Goal: Information Seeking & Learning: Find specific fact

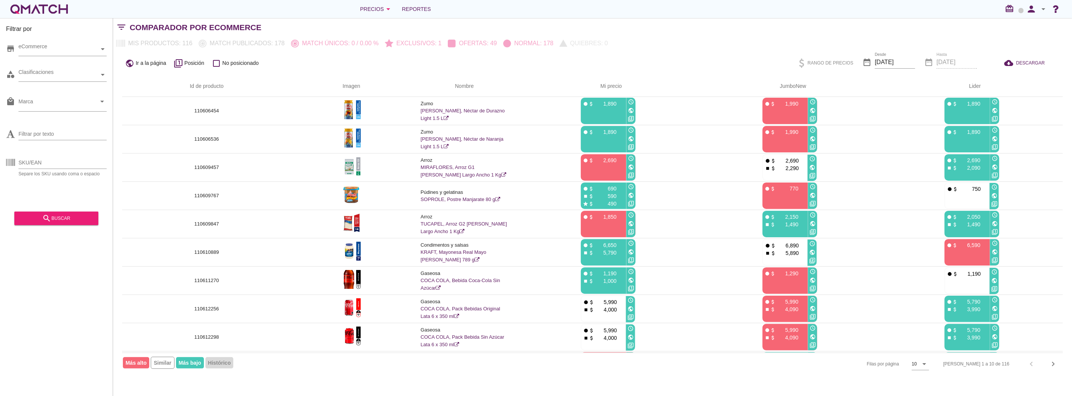
click at [424, 53] on div "public Ir a la página filter_1 Posición check_box_outline_blank No posicionado …" at bounding box center [592, 63] width 959 height 26
click at [1053, 360] on icon "chevron_right" at bounding box center [1053, 363] width 9 height 9
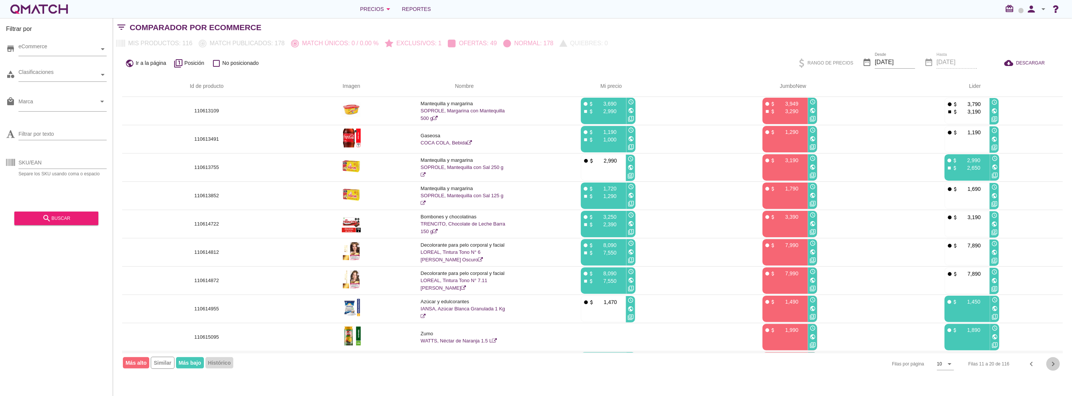
click at [1053, 360] on icon "chevron_right" at bounding box center [1053, 363] width 9 height 9
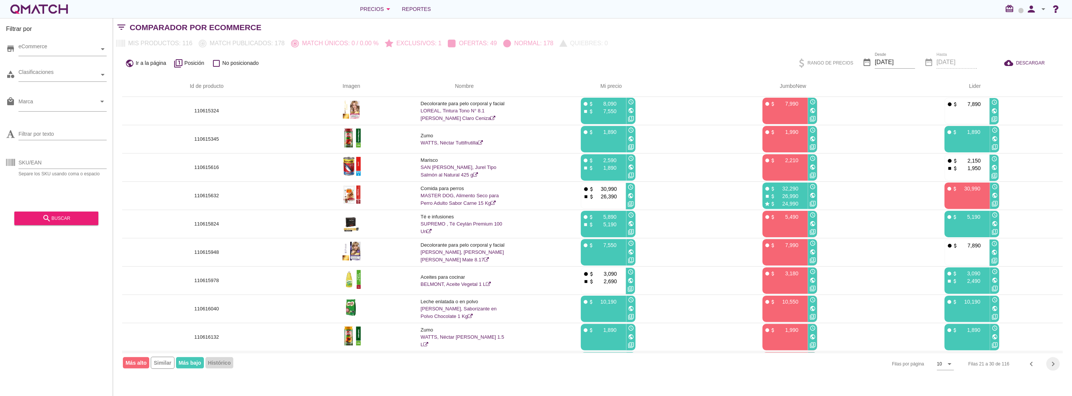
click at [1053, 360] on icon "chevron_right" at bounding box center [1053, 363] width 9 height 9
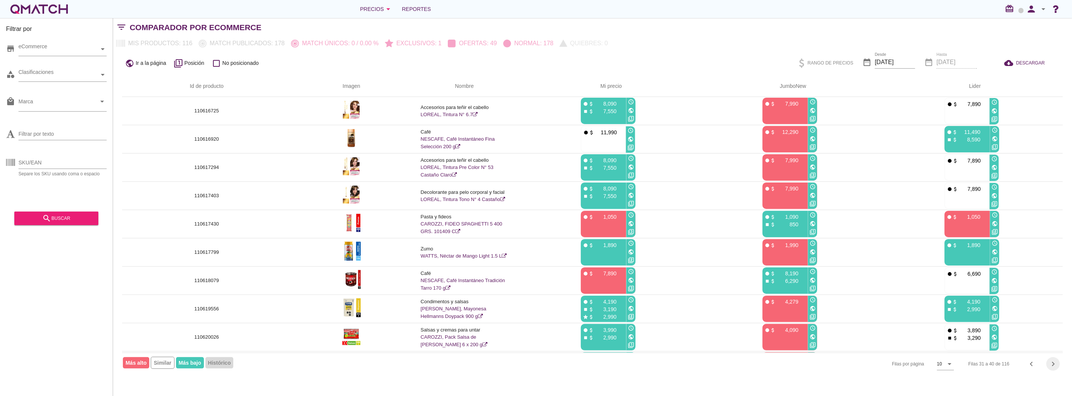
click at [1053, 360] on icon "chevron_right" at bounding box center [1053, 363] width 9 height 9
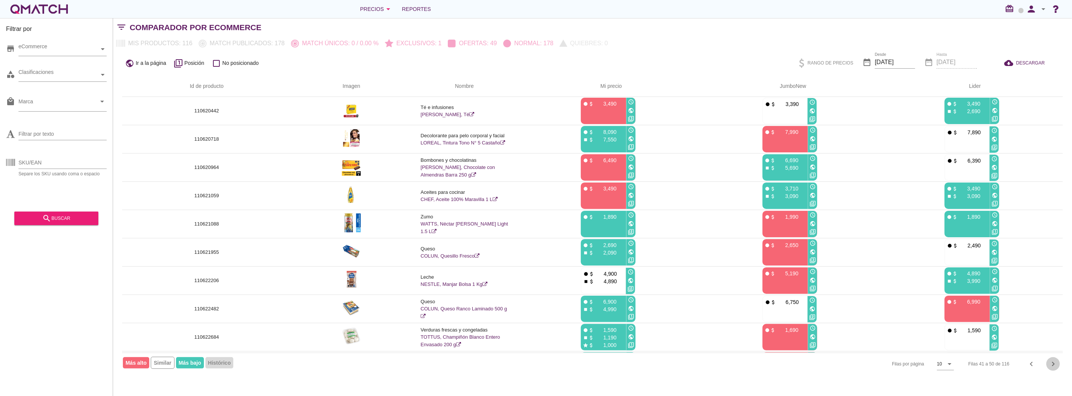
click at [1053, 360] on icon "chevron_right" at bounding box center [1053, 363] width 9 height 9
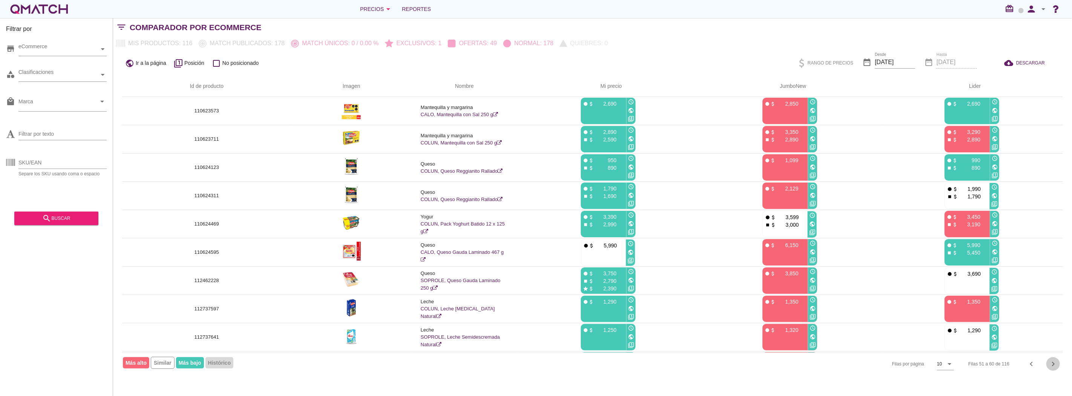
click at [1053, 360] on icon "chevron_right" at bounding box center [1053, 363] width 9 height 9
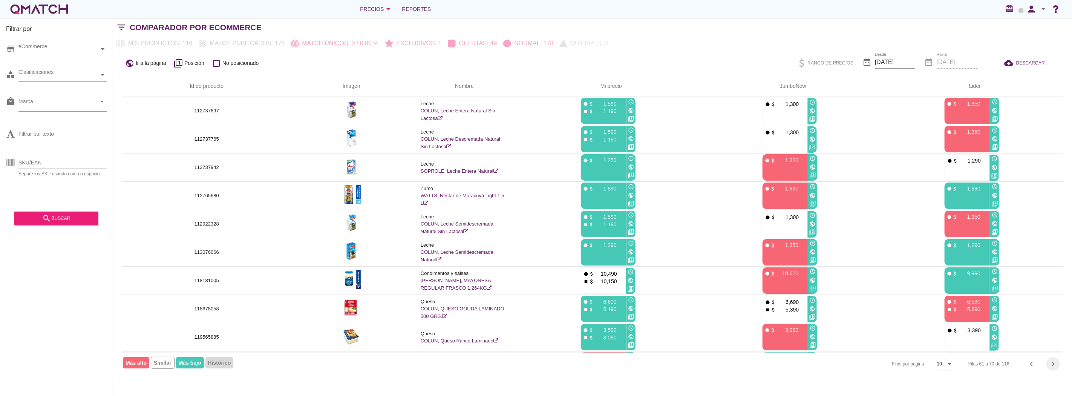
click at [1053, 360] on icon "chevron_right" at bounding box center [1053, 363] width 9 height 9
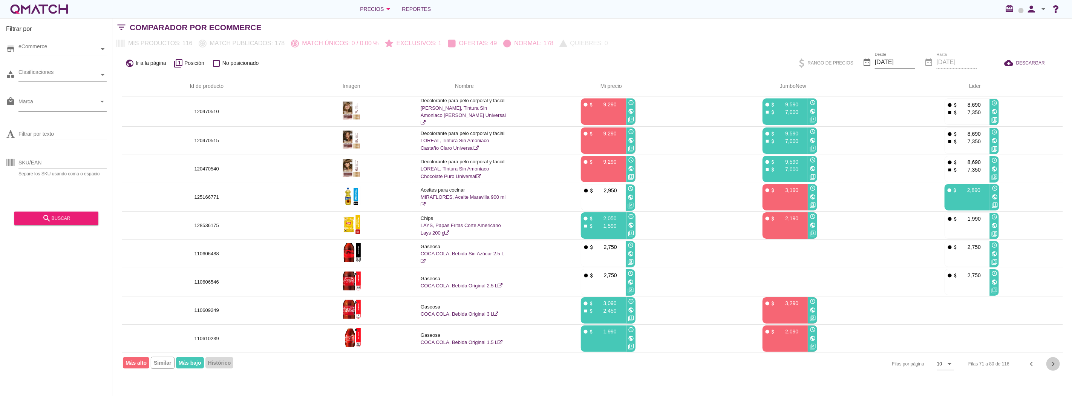
click at [1053, 360] on icon "chevron_right" at bounding box center [1053, 363] width 9 height 9
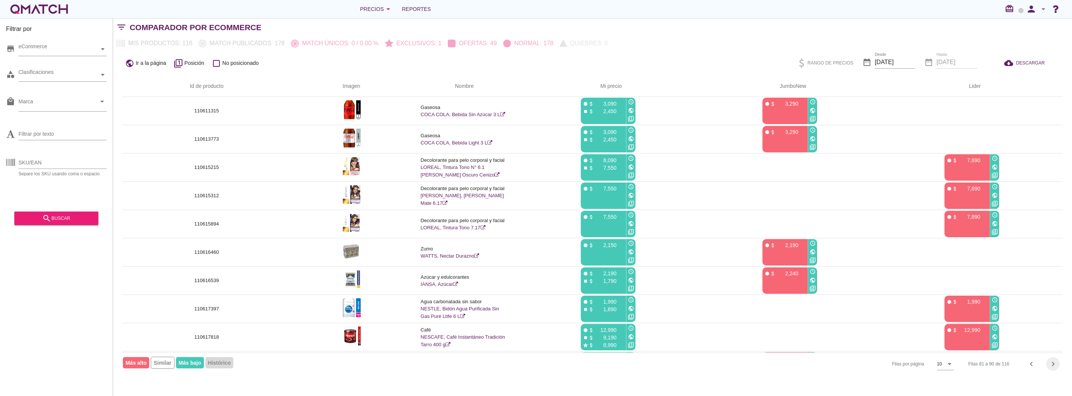
click at [1053, 360] on icon "chevron_right" at bounding box center [1053, 363] width 9 height 9
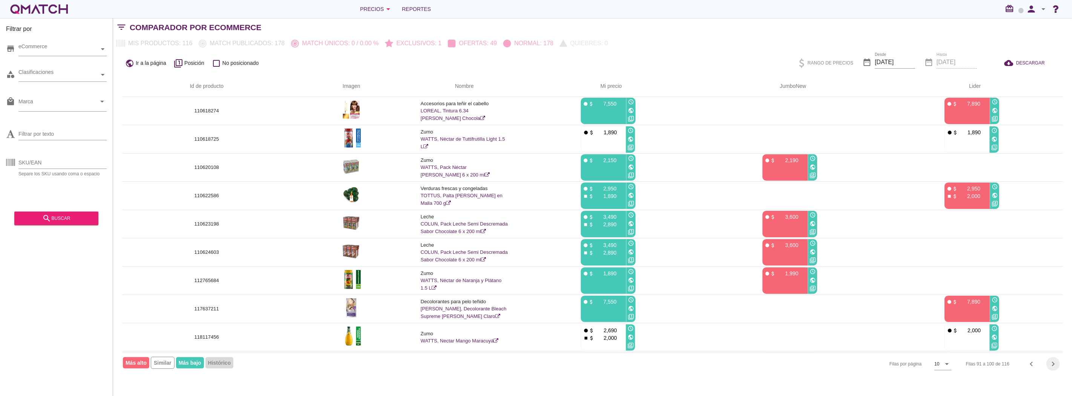
click at [1053, 360] on icon "chevron_right" at bounding box center [1053, 363] width 9 height 9
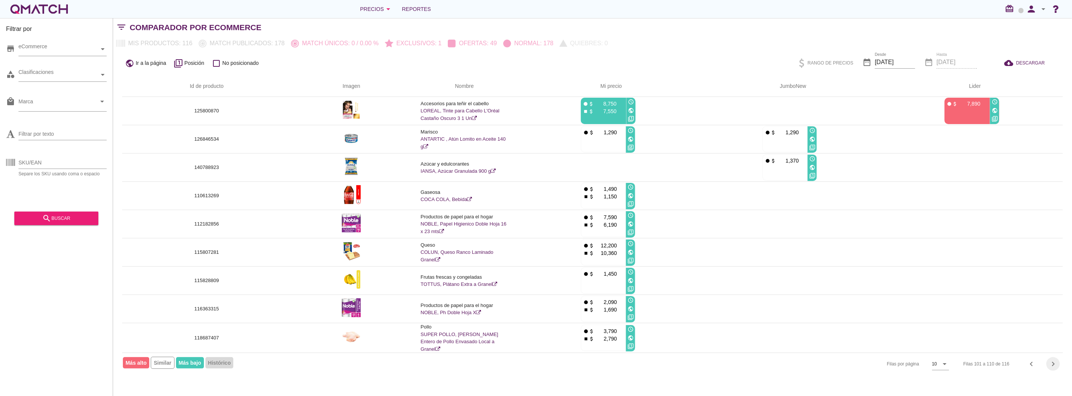
click at [1053, 360] on icon "chevron_right" at bounding box center [1053, 363] width 9 height 9
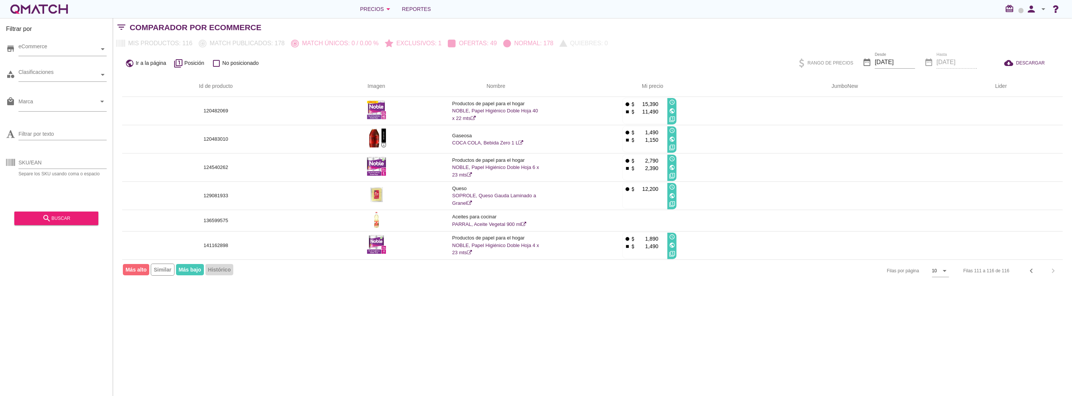
click at [596, 327] on div "Filtrar por store eCommerce category Clasificaciones local_mall Marca arrow_dro…" at bounding box center [592, 207] width 959 height 378
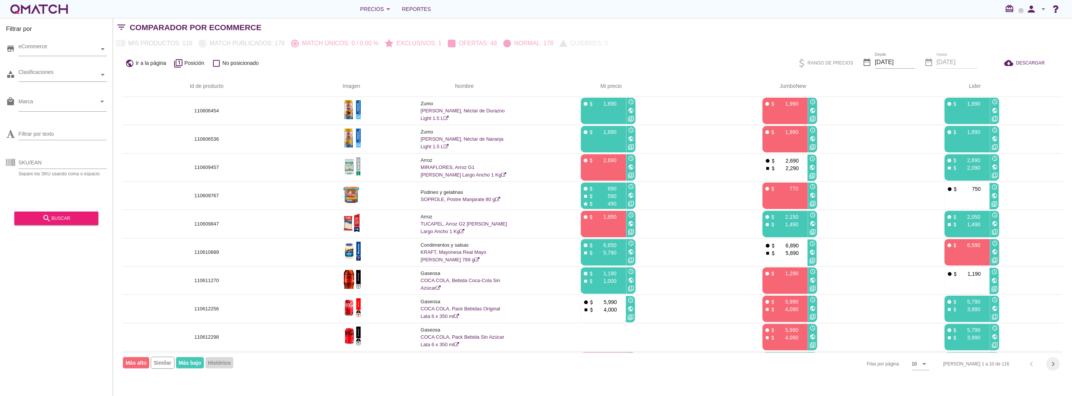
click at [1055, 361] on icon "chevron_right" at bounding box center [1053, 363] width 9 height 9
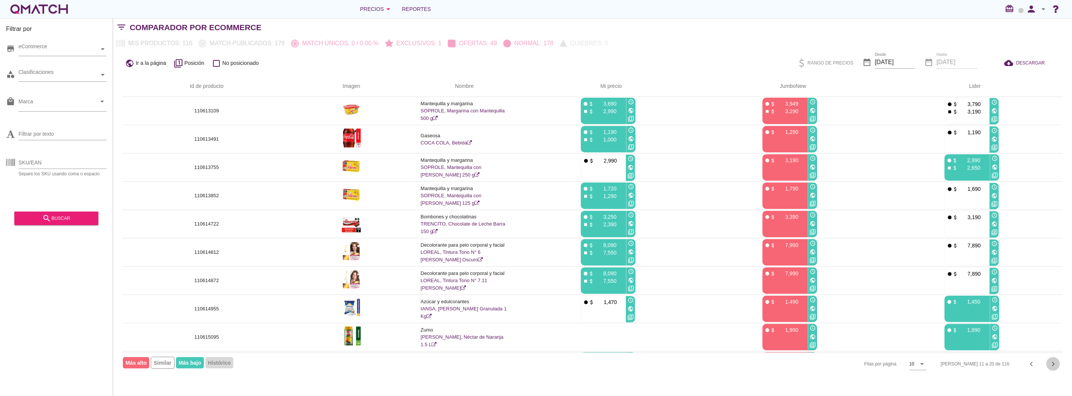
click at [1053, 361] on icon "chevron_right" at bounding box center [1053, 363] width 9 height 9
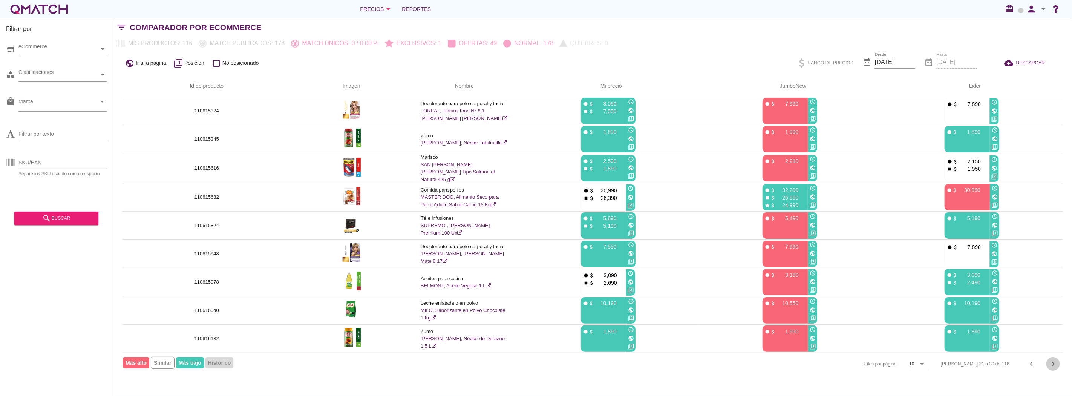
click at [1053, 361] on icon "chevron_right" at bounding box center [1053, 363] width 9 height 9
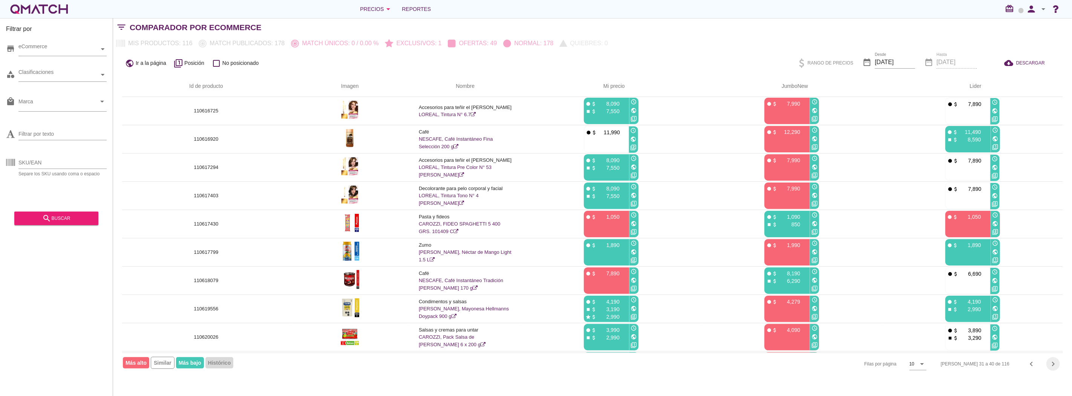
click at [1053, 361] on icon "chevron_right" at bounding box center [1053, 363] width 9 height 9
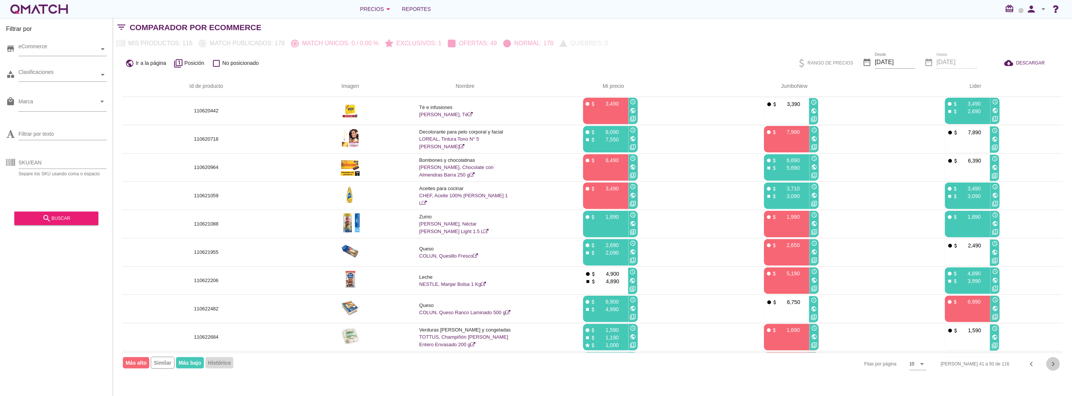
click at [1053, 361] on icon "chevron_right" at bounding box center [1053, 363] width 9 height 9
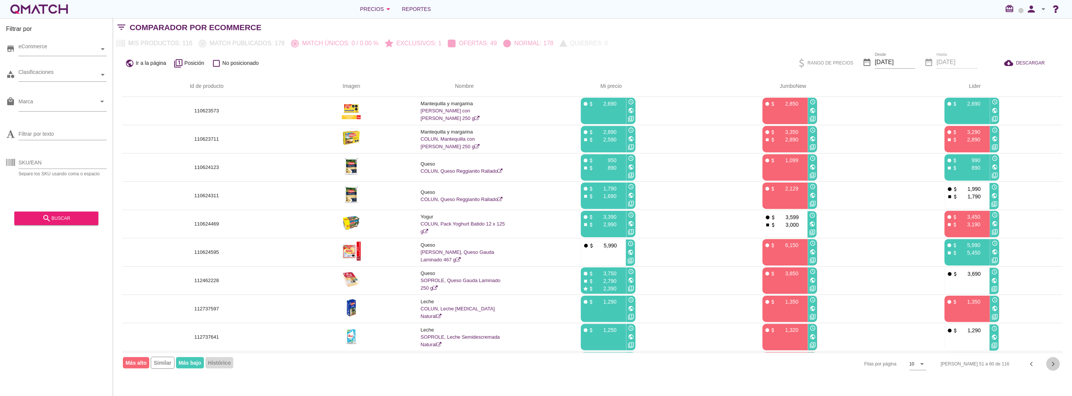
click at [1053, 361] on icon "chevron_right" at bounding box center [1053, 363] width 9 height 9
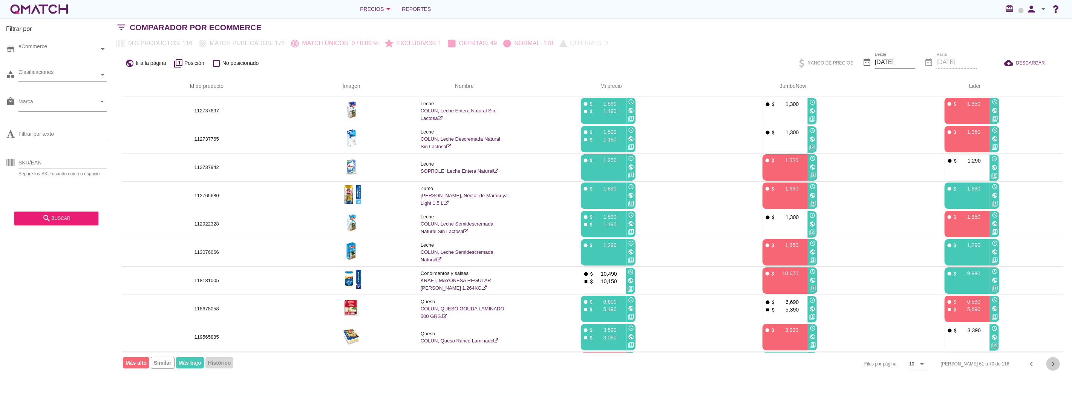
click at [1053, 361] on icon "chevron_right" at bounding box center [1053, 363] width 9 height 9
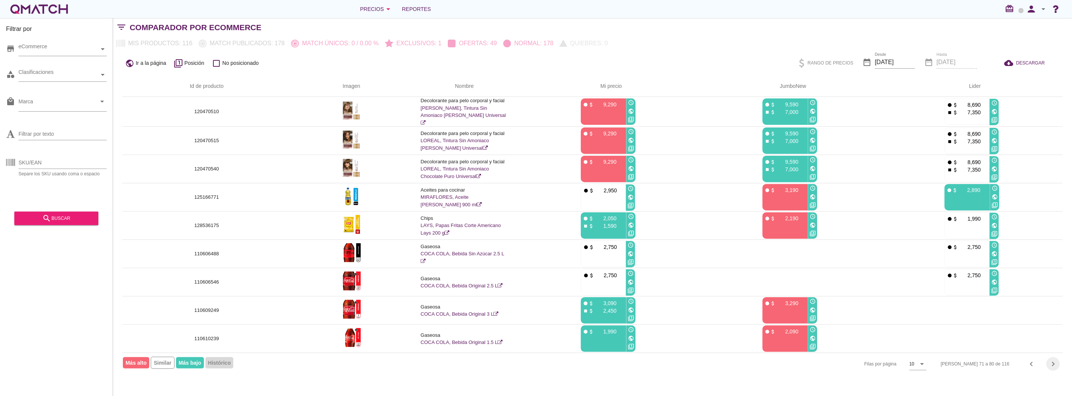
click at [1053, 361] on icon "chevron_right" at bounding box center [1053, 363] width 9 height 9
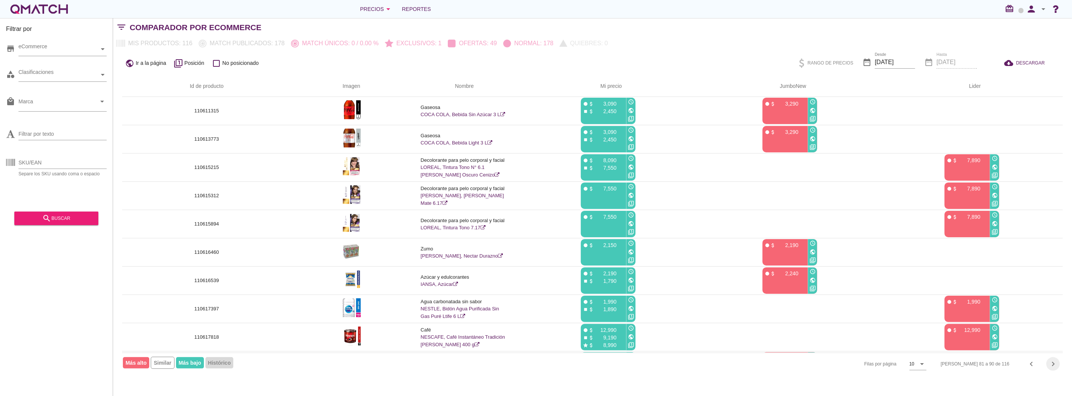
click at [1053, 361] on icon "chevron_right" at bounding box center [1053, 363] width 9 height 9
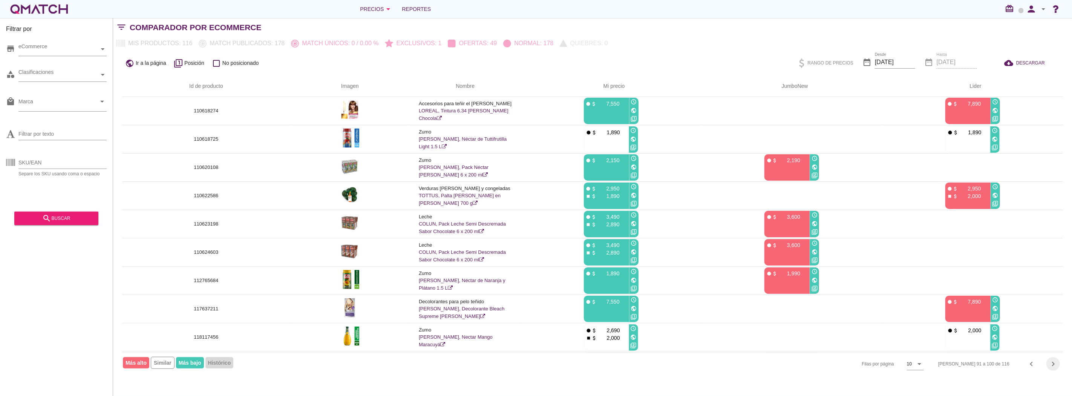
click at [1053, 361] on icon "chevron_right" at bounding box center [1053, 363] width 9 height 9
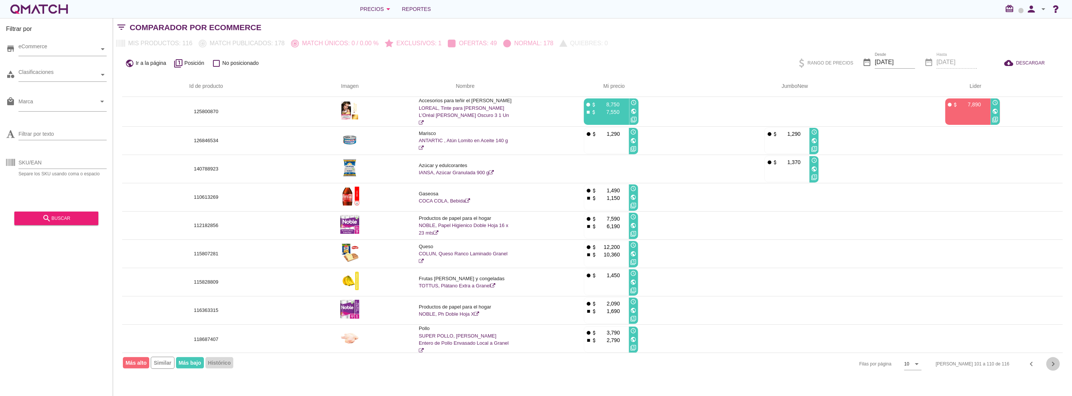
click at [1053, 361] on icon "chevron_right" at bounding box center [1053, 363] width 9 height 9
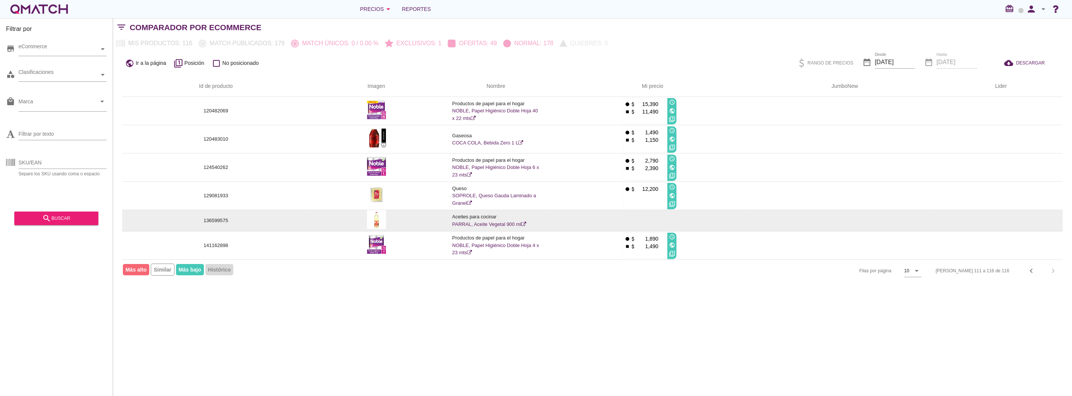
click at [211, 223] on p "136599575" at bounding box center [215, 221] width 169 height 8
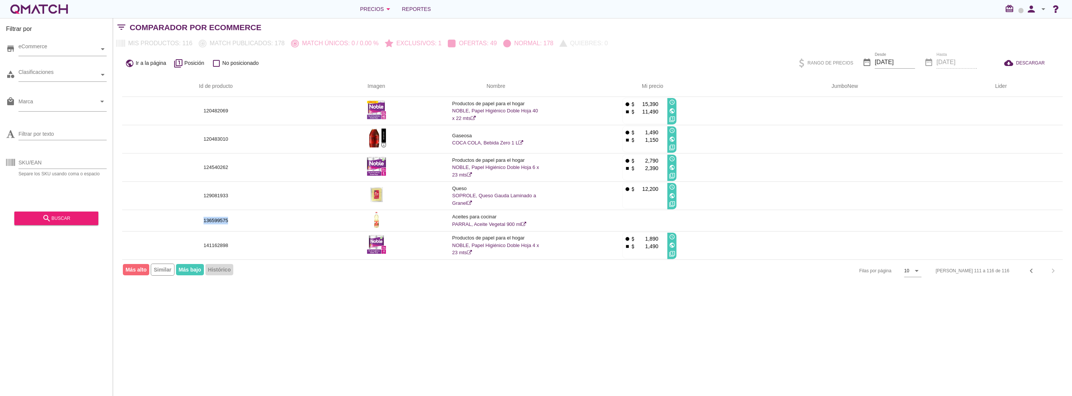
copy p "136599575"
click at [374, 341] on div "Filtrar por store eCommerce category Clasificaciones local_mall Marca arrow_dro…" at bounding box center [592, 207] width 959 height 378
click at [751, 330] on div "Filtrar por store eCommerce category Clasificaciones local_mall Marca arrow_dro…" at bounding box center [592, 207] width 959 height 378
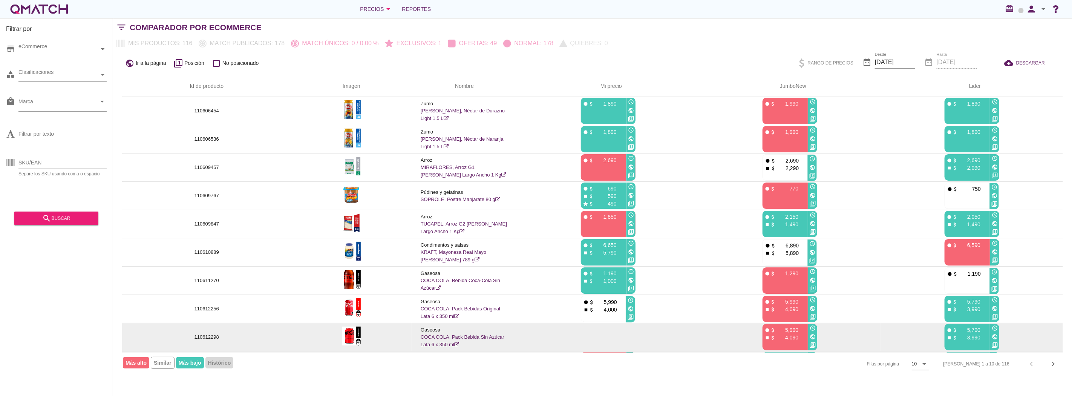
click at [210, 336] on p "110612298" at bounding box center [206, 337] width 151 height 8
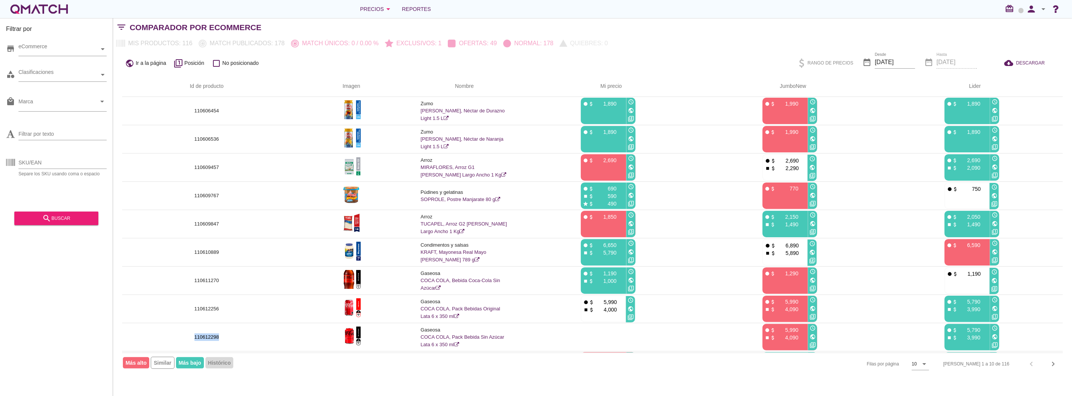
copy p "110612298"
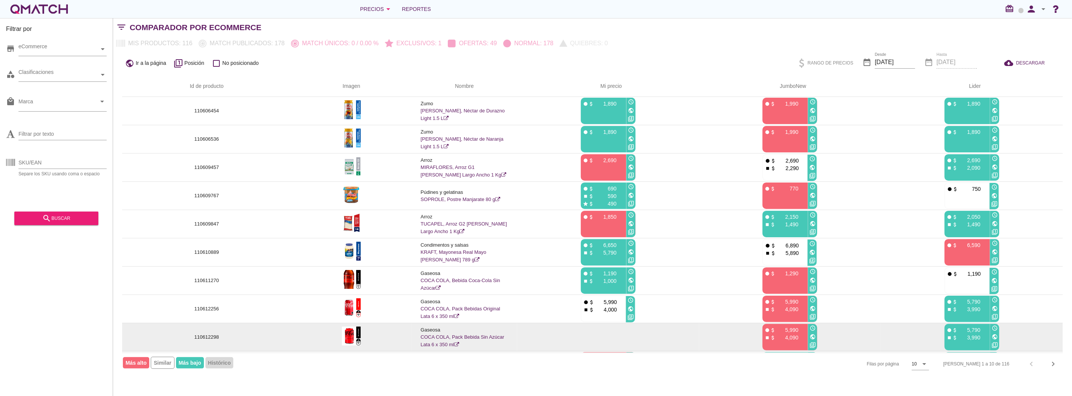
click at [457, 343] on icon at bounding box center [456, 344] width 5 height 5
click at [485, 333] on p "Gaseosa" at bounding box center [464, 330] width 87 height 8
click at [493, 337] on link "COCA COLA, Pack Bebida Sin Azúcar Lata 6 x 350 ml" at bounding box center [463, 340] width 84 height 13
click at [488, 340] on td "Gaseosa COCA COLA, Pack Bebida Sin Azúcar Lata 6 x 350 ml" at bounding box center [465, 337] width 106 height 28
click at [486, 336] on link "COCA COLA, Pack Bebida Sin Azúcar Lata 6 x 350 ml" at bounding box center [463, 340] width 84 height 13
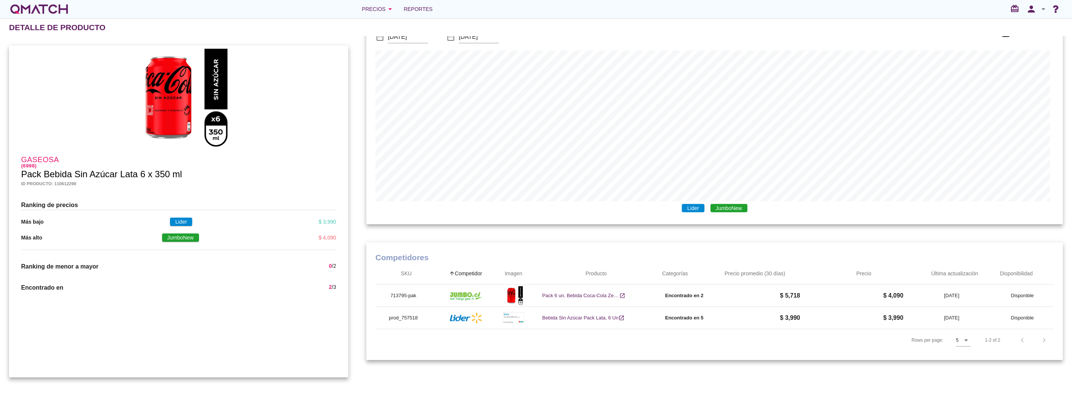
scroll to position [308, 0]
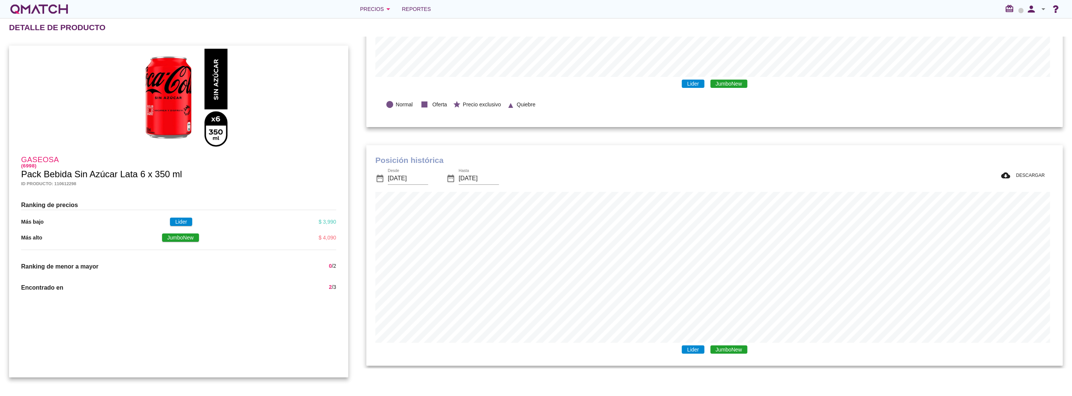
scroll to position [251, 0]
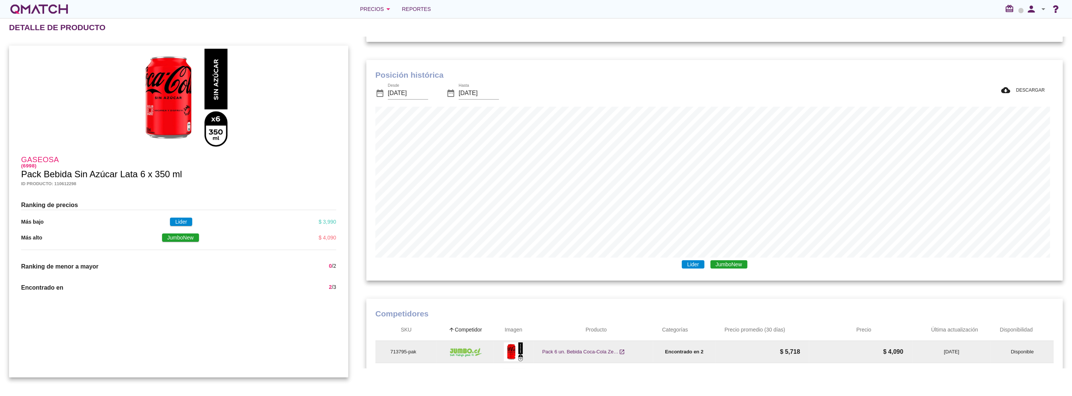
click at [624, 350] on icon "open_in_new" at bounding box center [622, 352] width 6 height 8
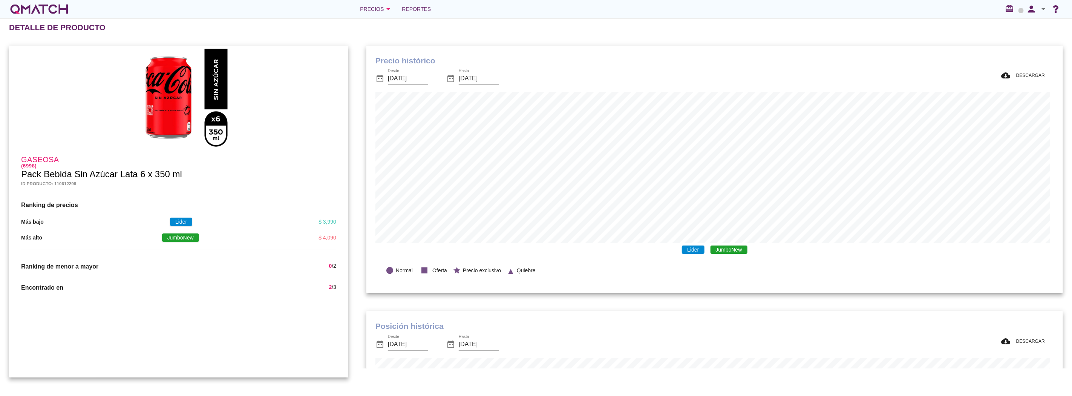
click at [62, 183] on h5 "Id producto: 110612298" at bounding box center [178, 183] width 315 height 6
copy h5 "110612298"
